Goal: Transaction & Acquisition: Purchase product/service

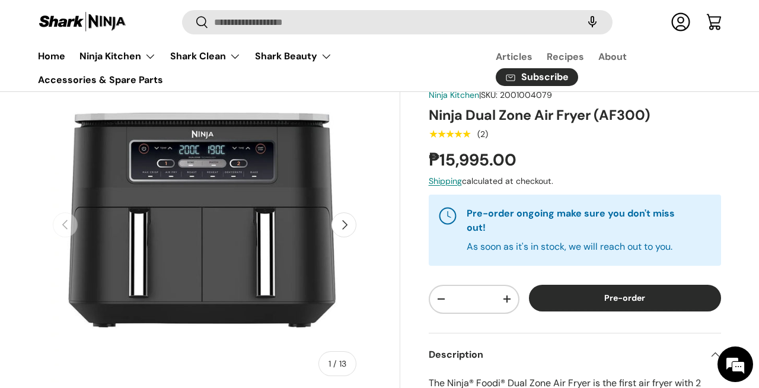
scroll to position [91, 0]
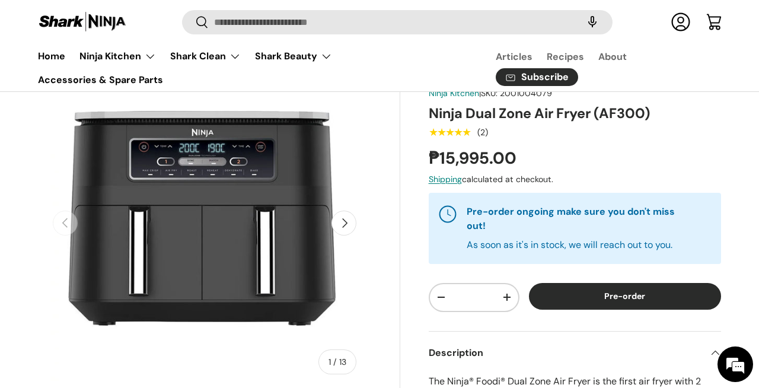
click at [343, 224] on button "Next" at bounding box center [343, 222] width 25 height 25
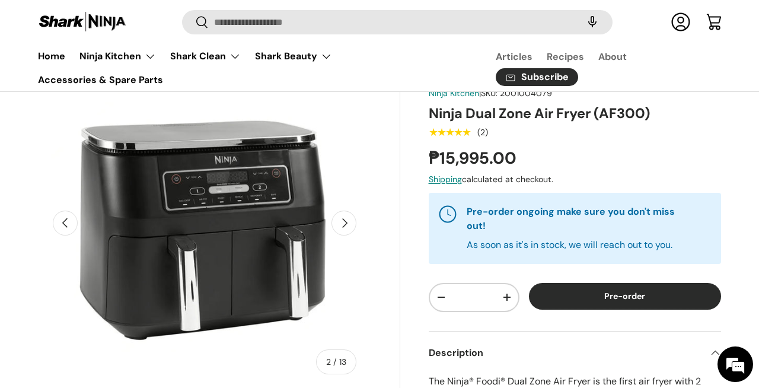
click at [343, 224] on button "Next" at bounding box center [343, 222] width 25 height 25
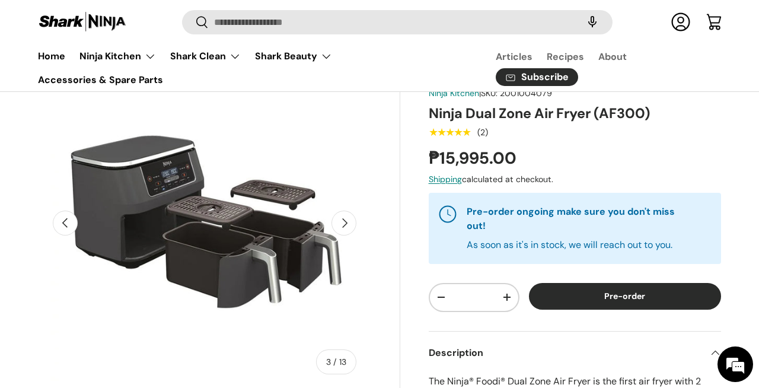
scroll to position [0, 0]
click at [347, 226] on button "Next" at bounding box center [343, 222] width 25 height 25
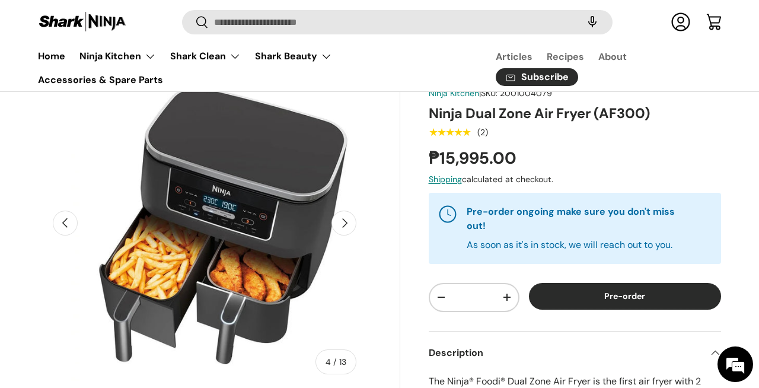
scroll to position [0, 1016]
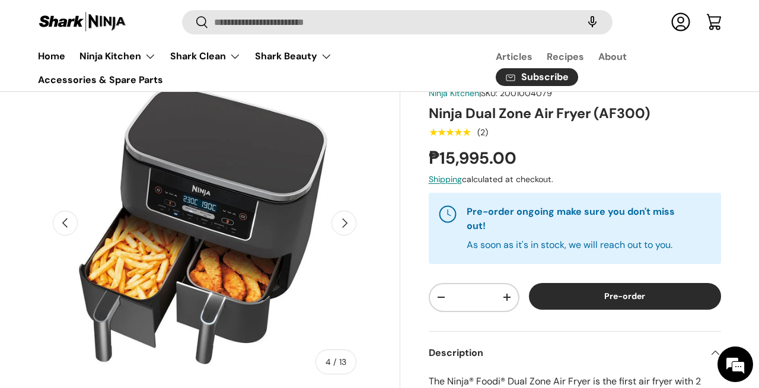
click at [340, 223] on button "Next" at bounding box center [343, 222] width 25 height 25
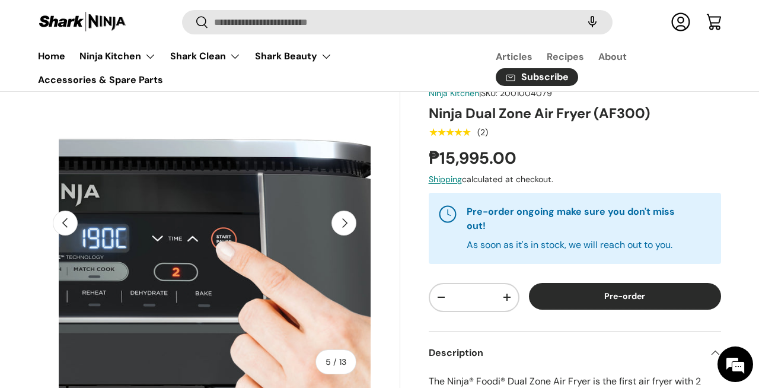
scroll to position [0, 1355]
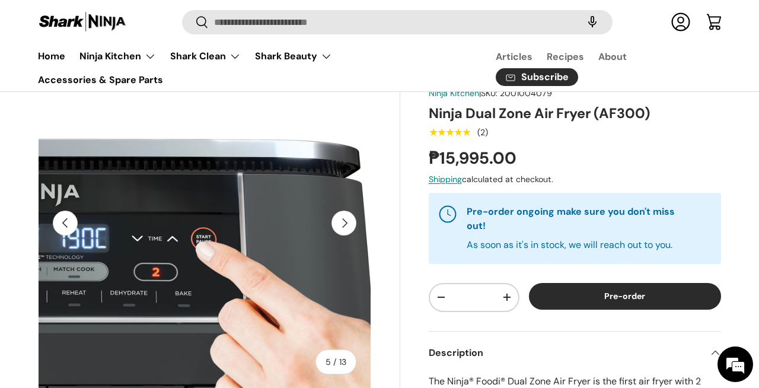
click at [340, 223] on button "Next" at bounding box center [343, 222] width 25 height 25
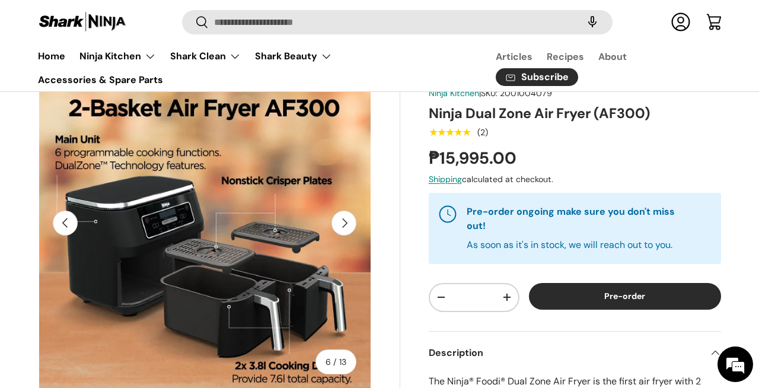
scroll to position [0, 1694]
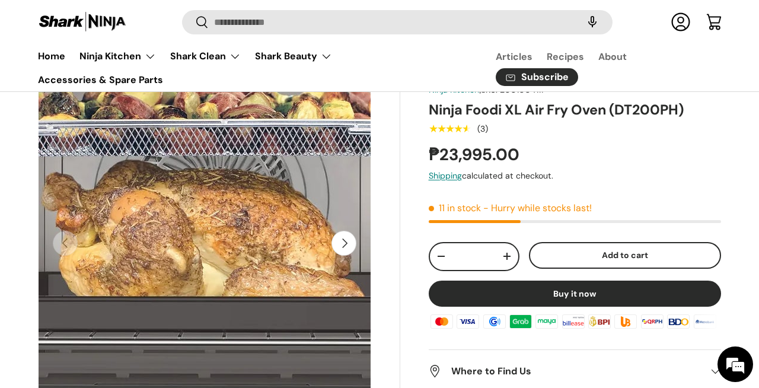
scroll to position [71, 0]
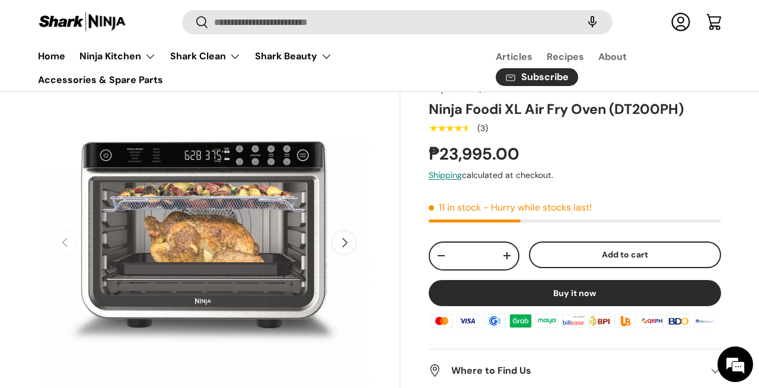
click at [598, 256] on button "Add to cart" at bounding box center [625, 254] width 192 height 27
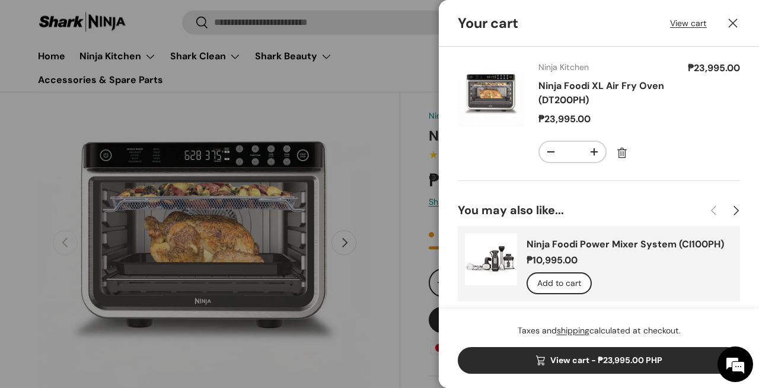
scroll to position [0, 0]
click at [544, 286] on button "Add to cart" at bounding box center [558, 283] width 65 height 22
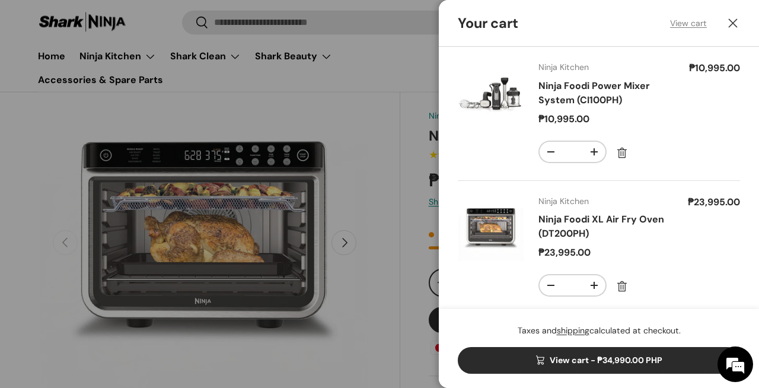
click at [688, 21] on link "View cart" at bounding box center [688, 23] width 37 height 12
